Goal: Information Seeking & Learning: Learn about a topic

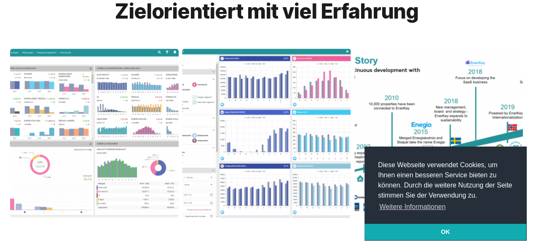
scroll to position [427, 0]
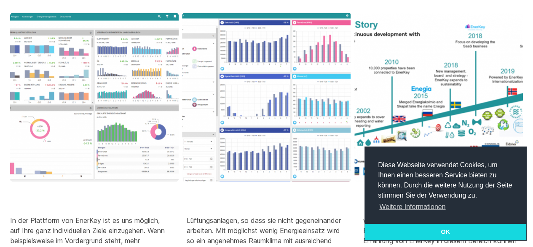
click at [449, 236] on link "OK" at bounding box center [446, 231] width 162 height 17
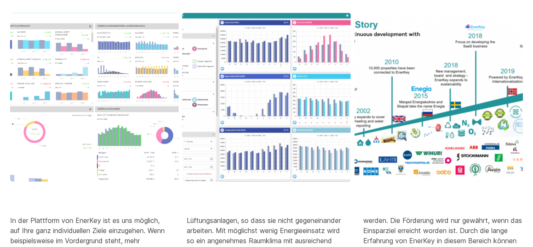
click at [148, 72] on img at bounding box center [94, 96] width 185 height 185
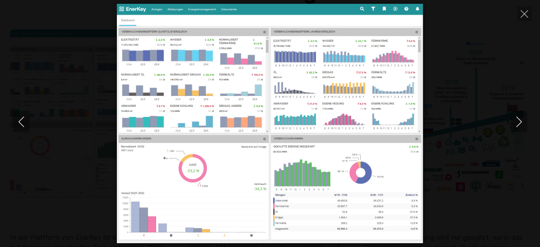
click at [470, 105] on div at bounding box center [270, 123] width 540 height 239
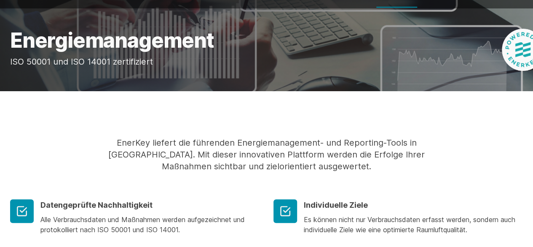
scroll to position [0, 0]
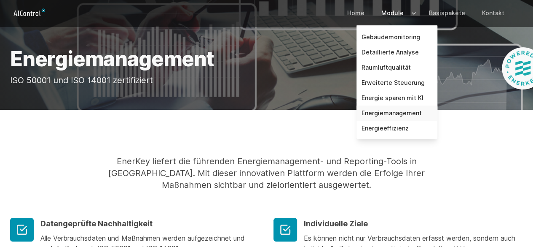
click at [390, 110] on link "Energiemanagement" at bounding box center [397, 112] width 81 height 15
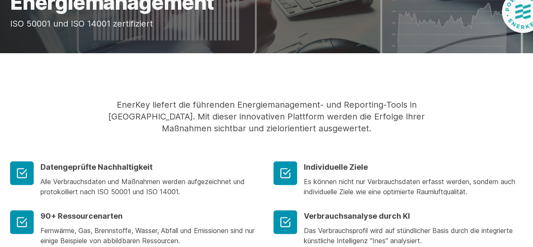
scroll to position [1, 0]
